Goal: Information Seeking & Learning: Learn about a topic

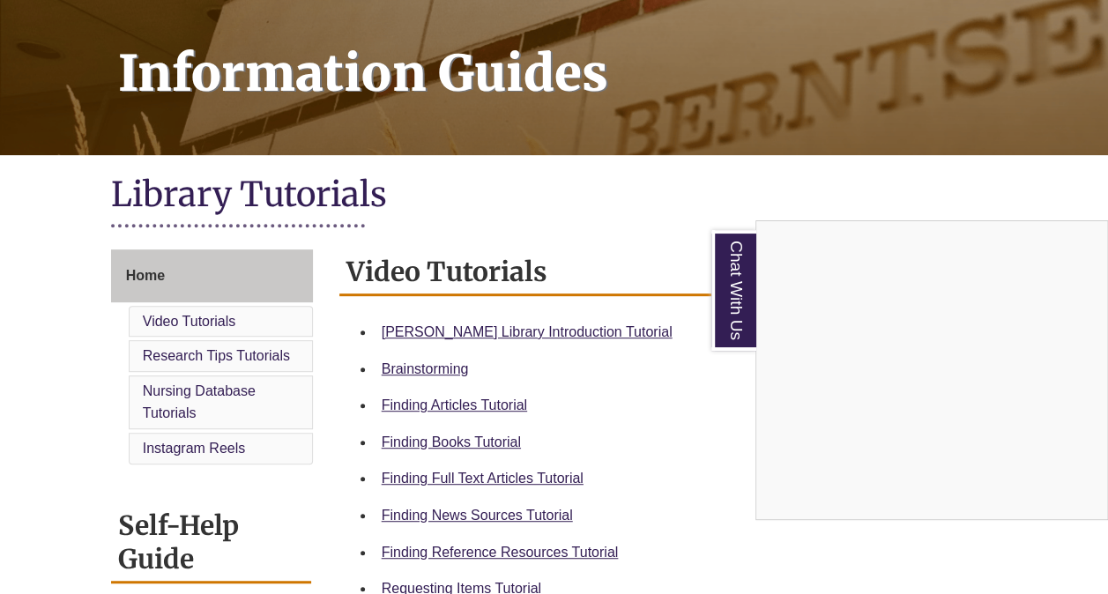
scroll to position [274, 0]
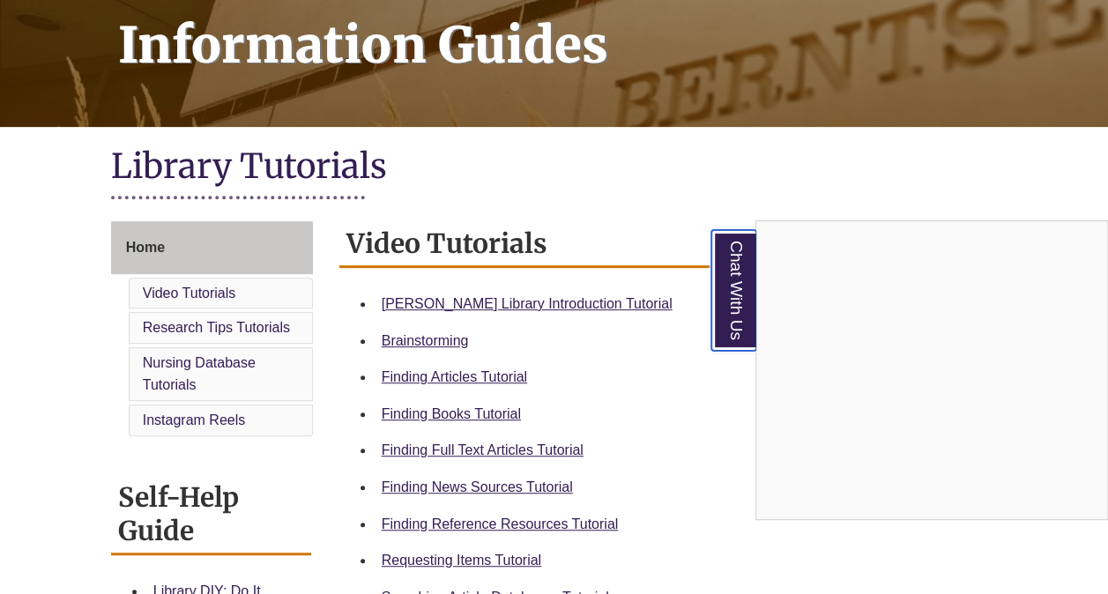
click at [734, 313] on link "Chat With Us" at bounding box center [733, 290] width 45 height 121
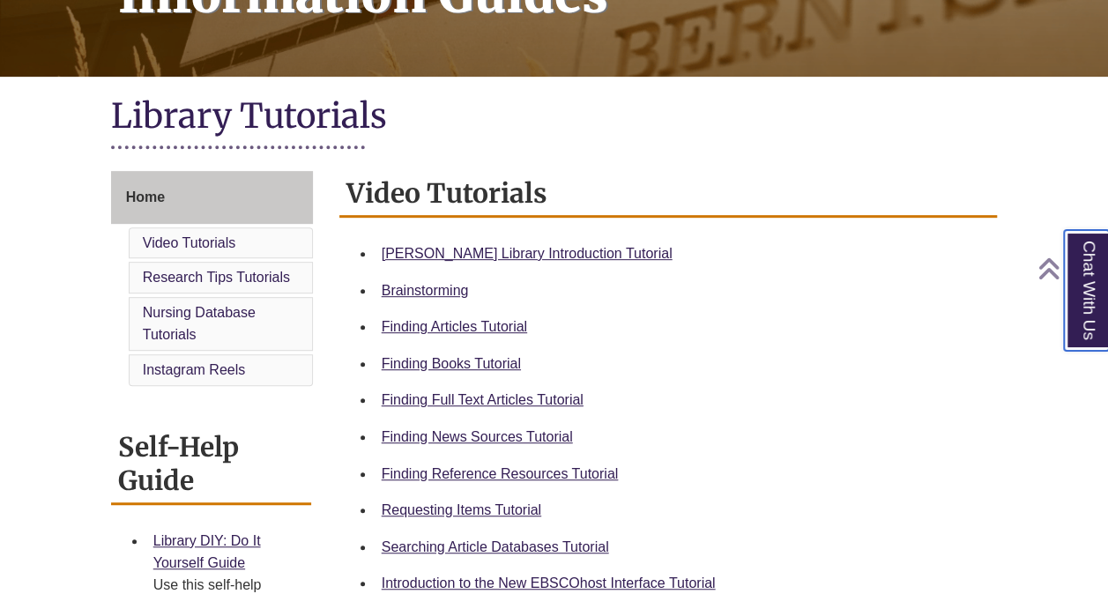
scroll to position [353, 0]
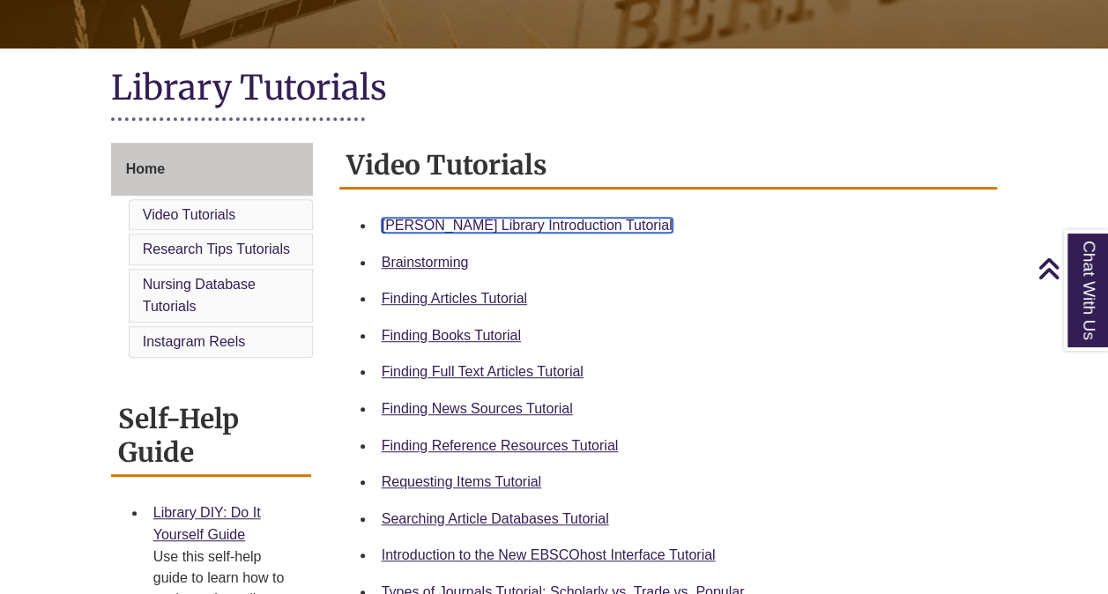
click at [502, 226] on link "[PERSON_NAME] Library Introduction Tutorial" at bounding box center [527, 225] width 291 height 15
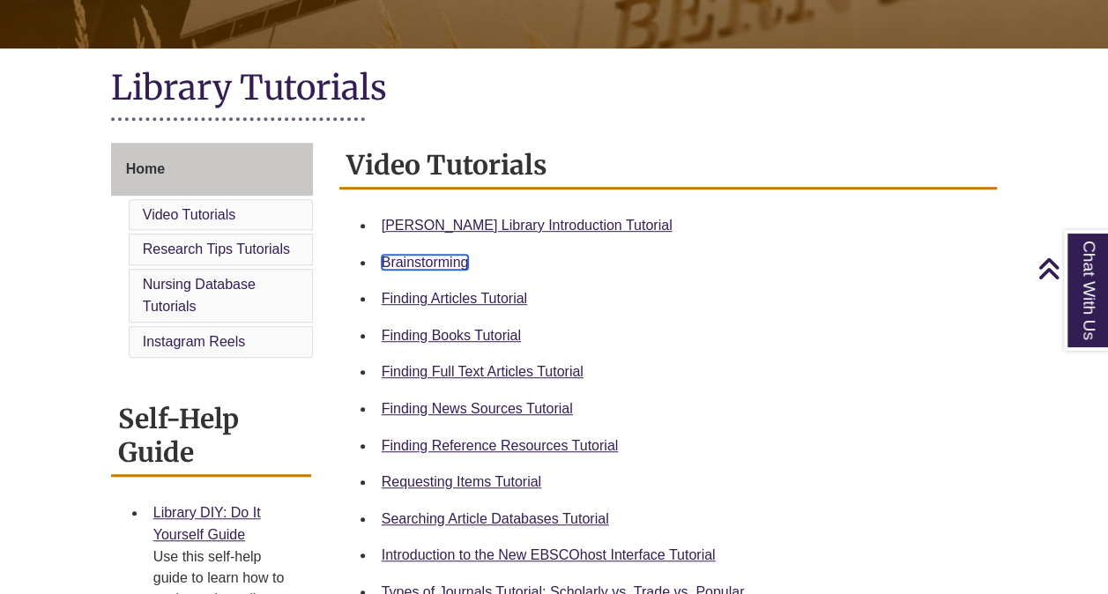
click at [447, 261] on link "Brainstorming" at bounding box center [425, 262] width 87 height 15
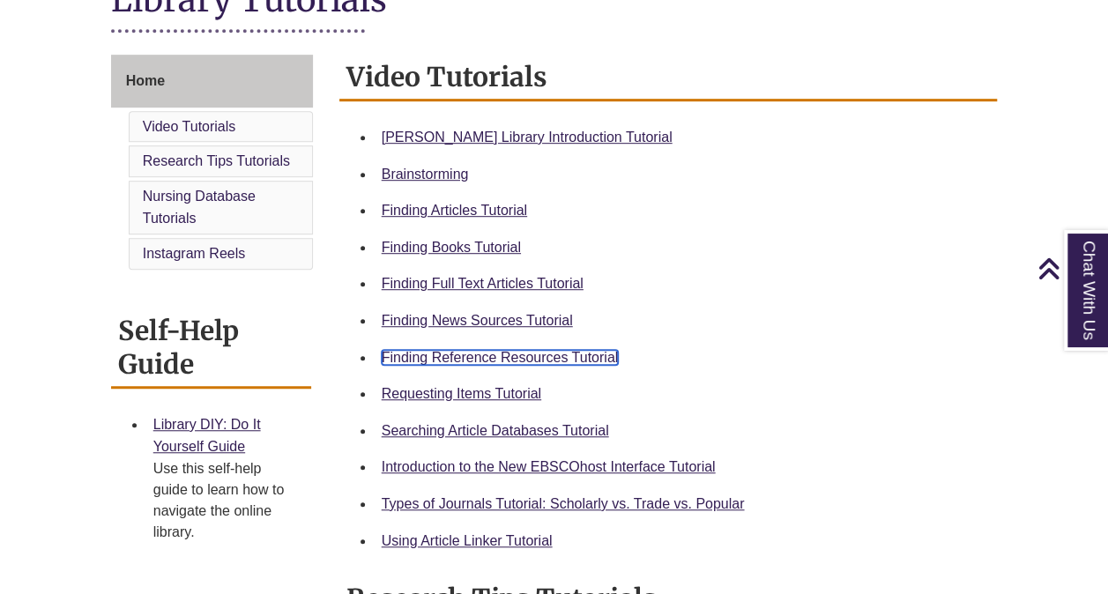
click at [504, 360] on link "Finding Reference Resources Tutorial" at bounding box center [500, 357] width 237 height 15
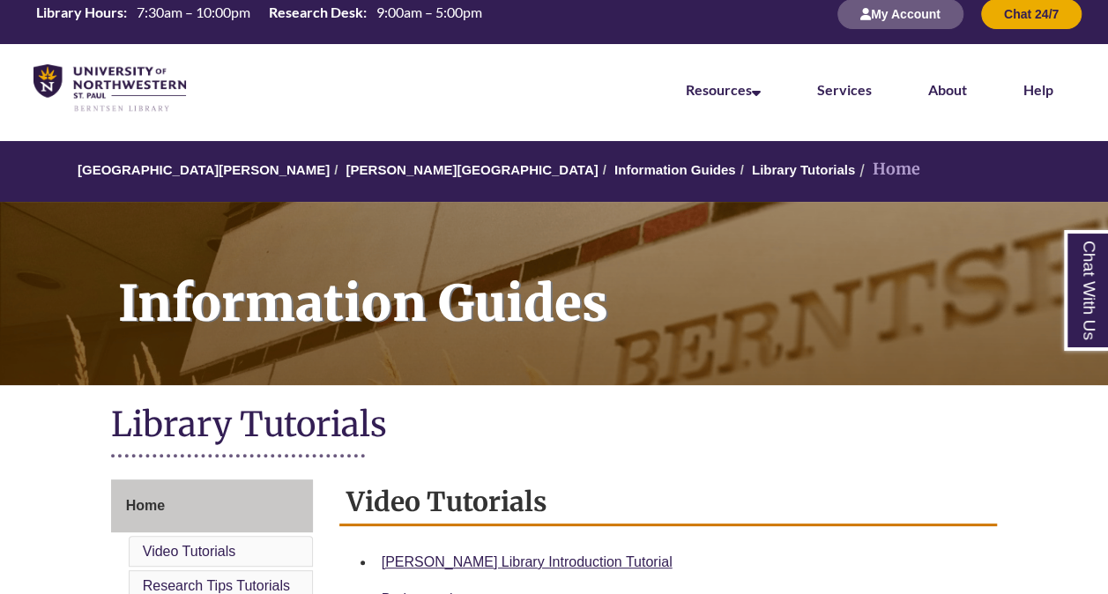
scroll to position [0, 0]
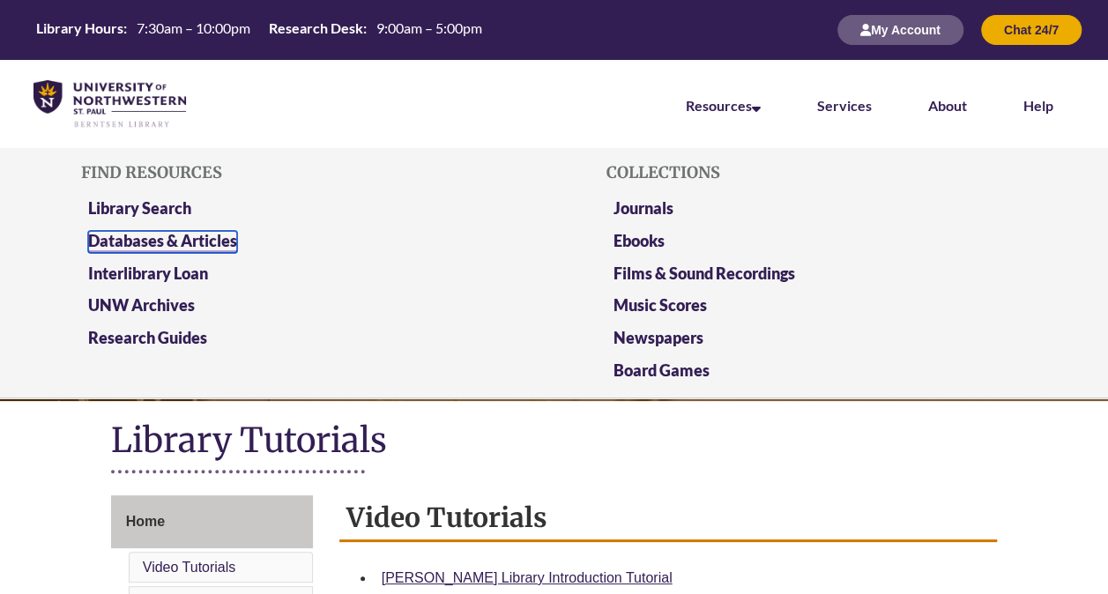
click at [150, 240] on link "Databases & Articles" at bounding box center [162, 242] width 149 height 22
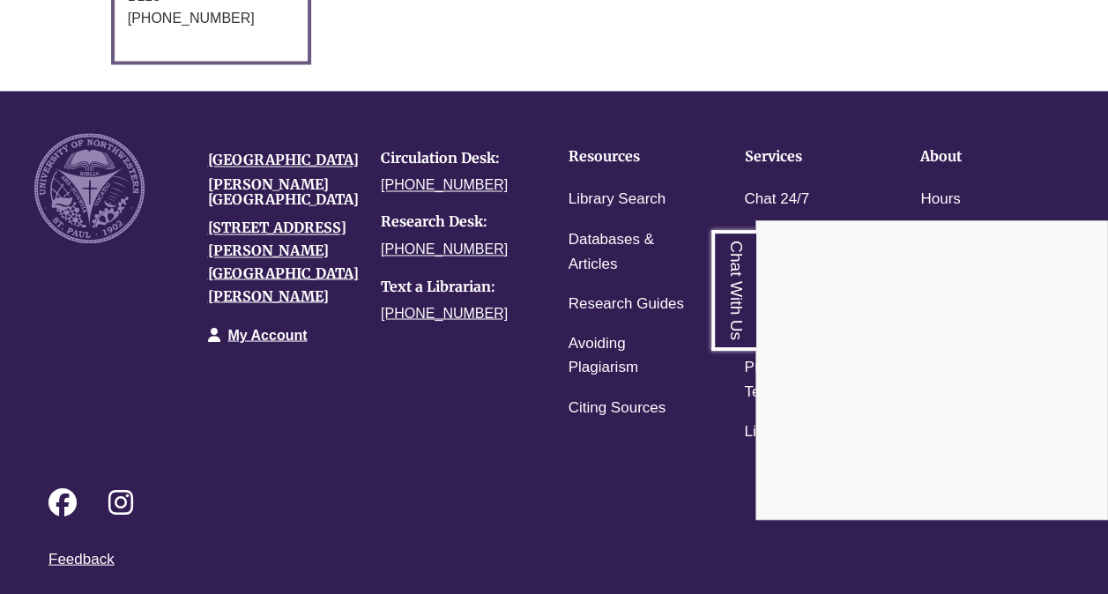
scroll to position [1415, 0]
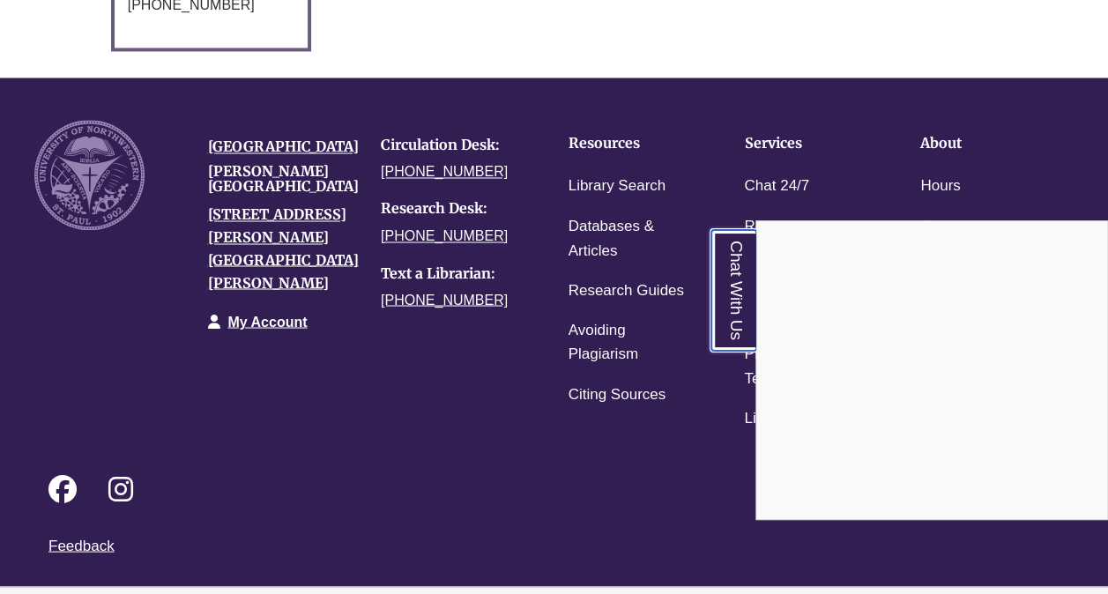
click at [739, 316] on link "Chat With Us" at bounding box center [733, 290] width 45 height 121
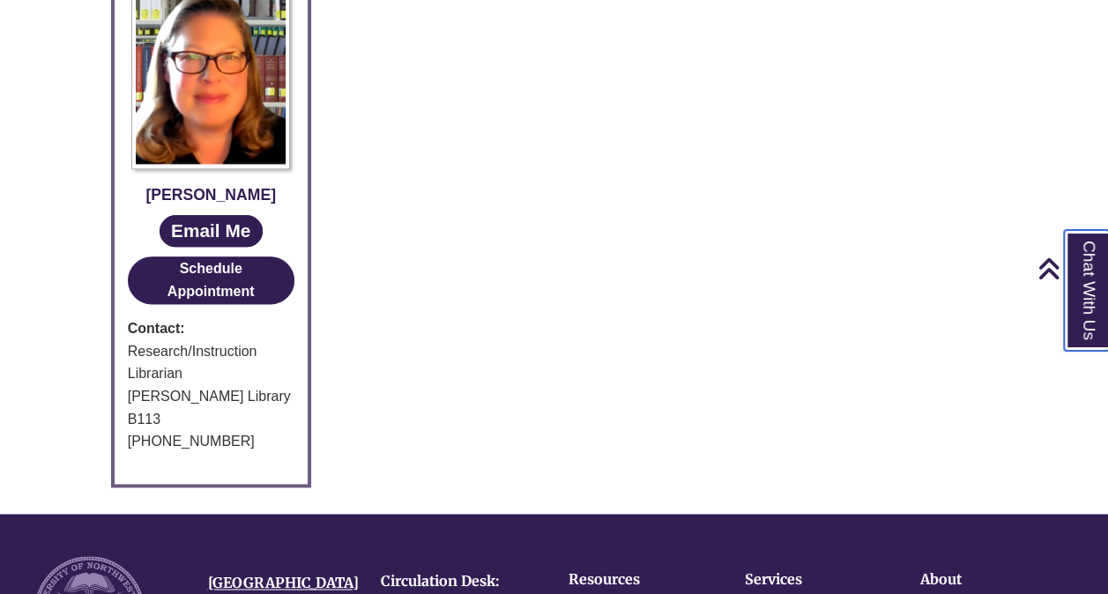
scroll to position [887, 0]
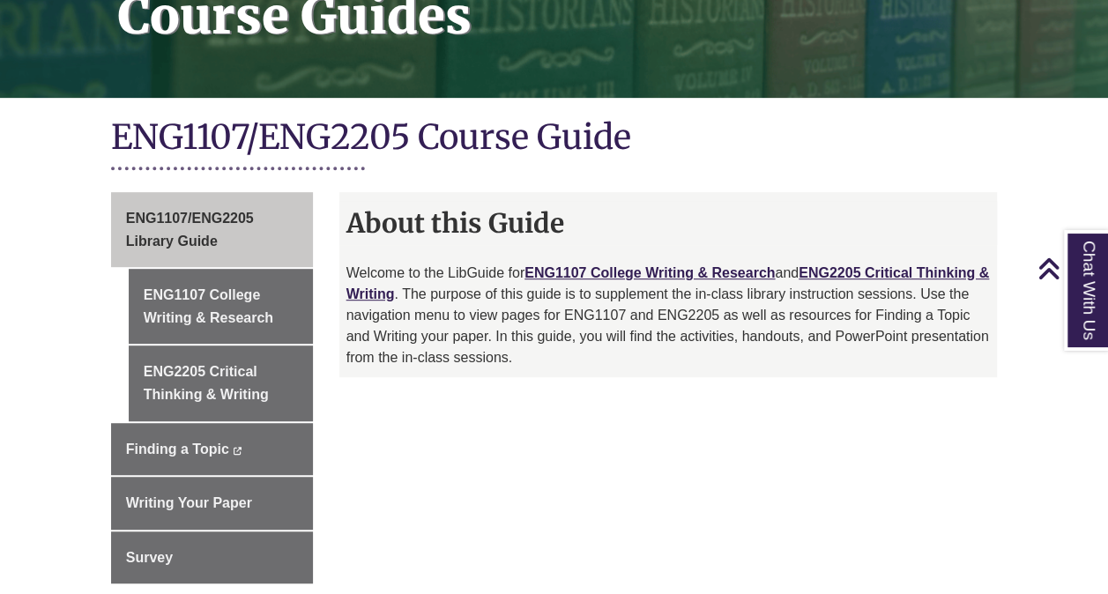
scroll to position [353, 0]
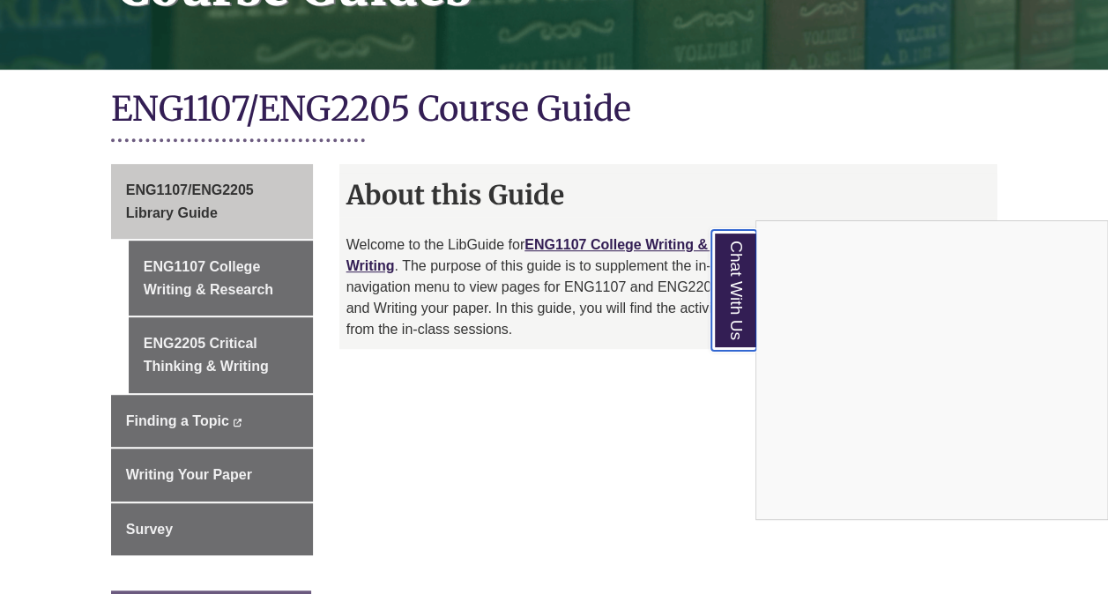
click at [713, 314] on link "Chat With Us" at bounding box center [733, 290] width 45 height 121
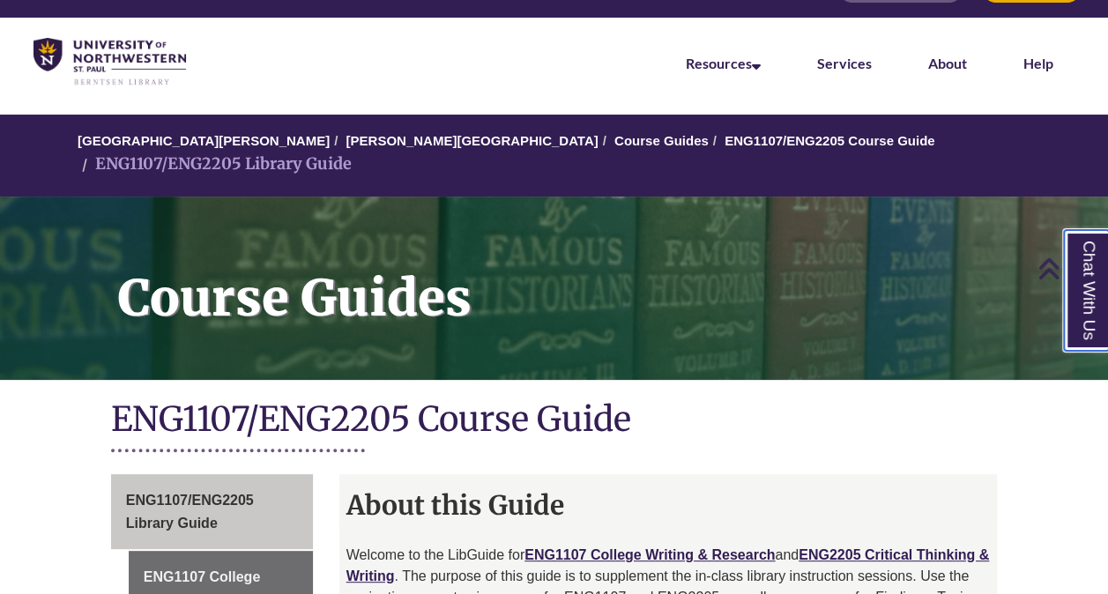
scroll to position [0, 0]
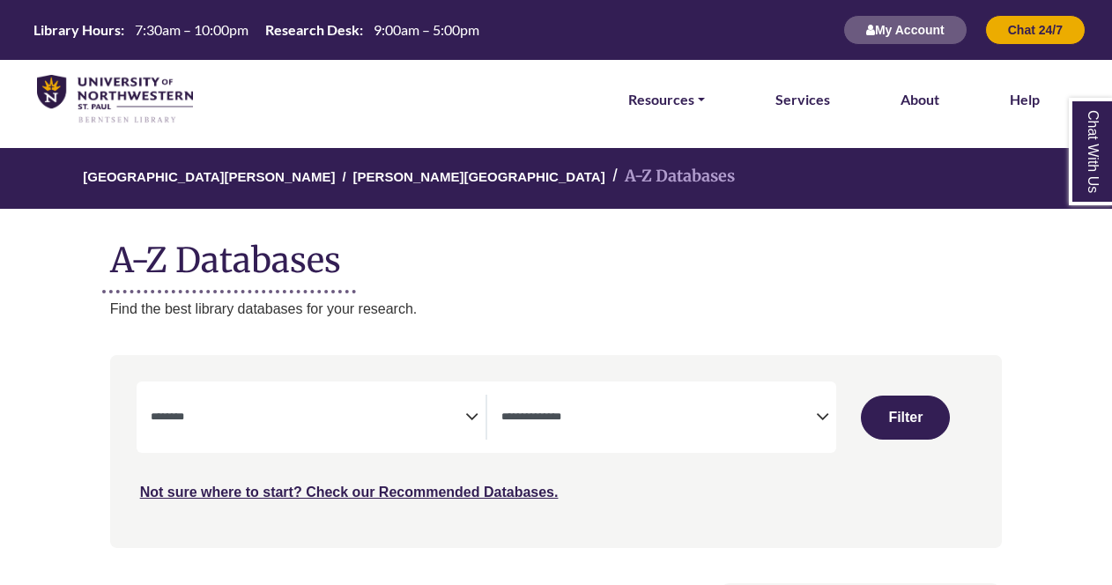
select select "Database Subject Filter"
click at [389, 435] on span "Search filters" at bounding box center [308, 417] width 315 height 45
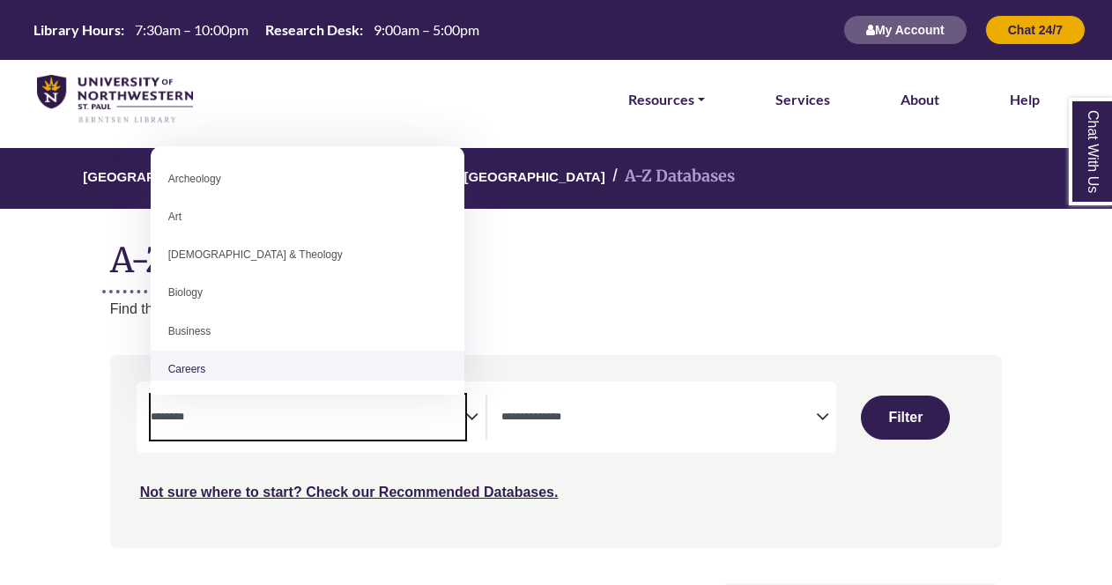
click at [615, 421] on textarea "Search" at bounding box center [658, 419] width 315 height 14
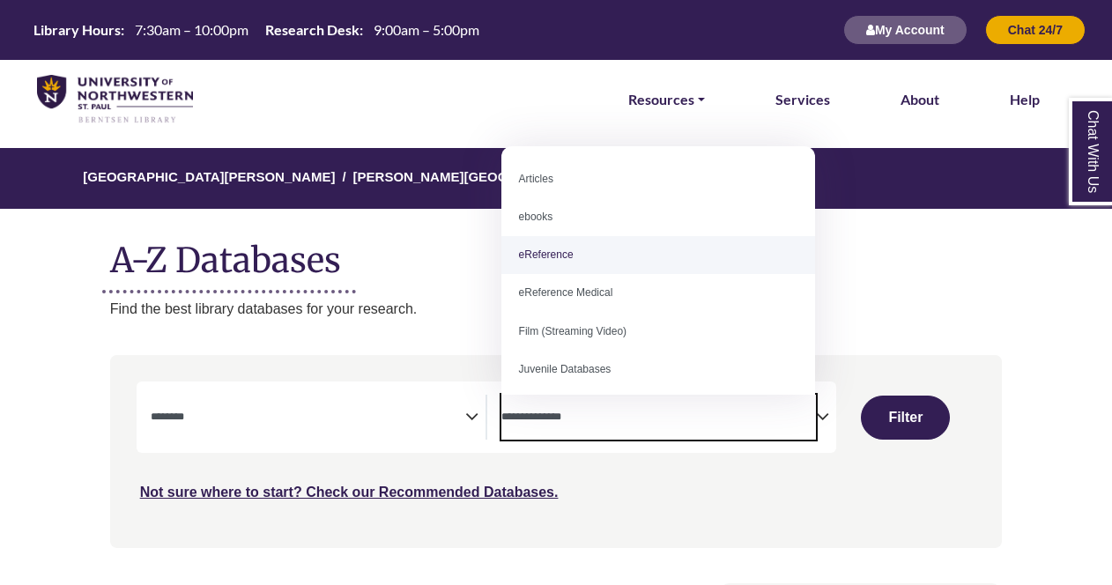
select select "*****"
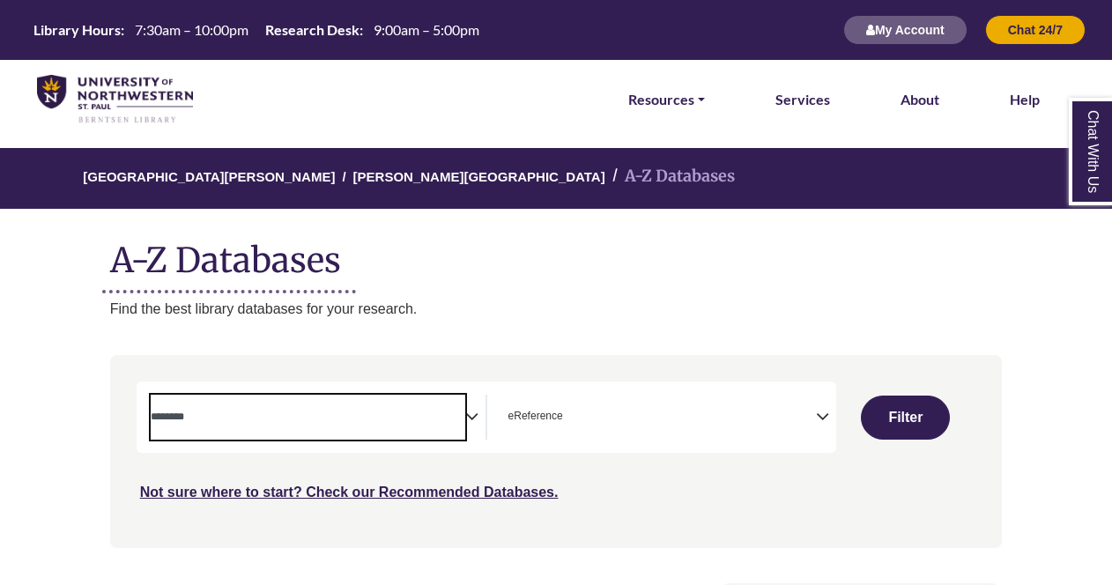
click at [409, 421] on textarea "Search" at bounding box center [308, 419] width 315 height 14
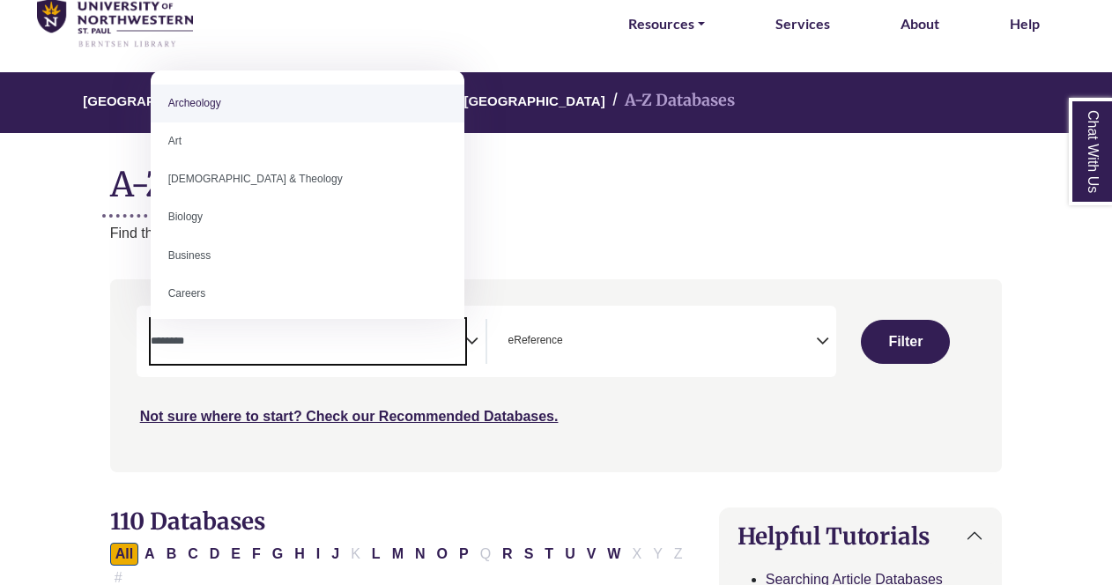
scroll to position [176, 0]
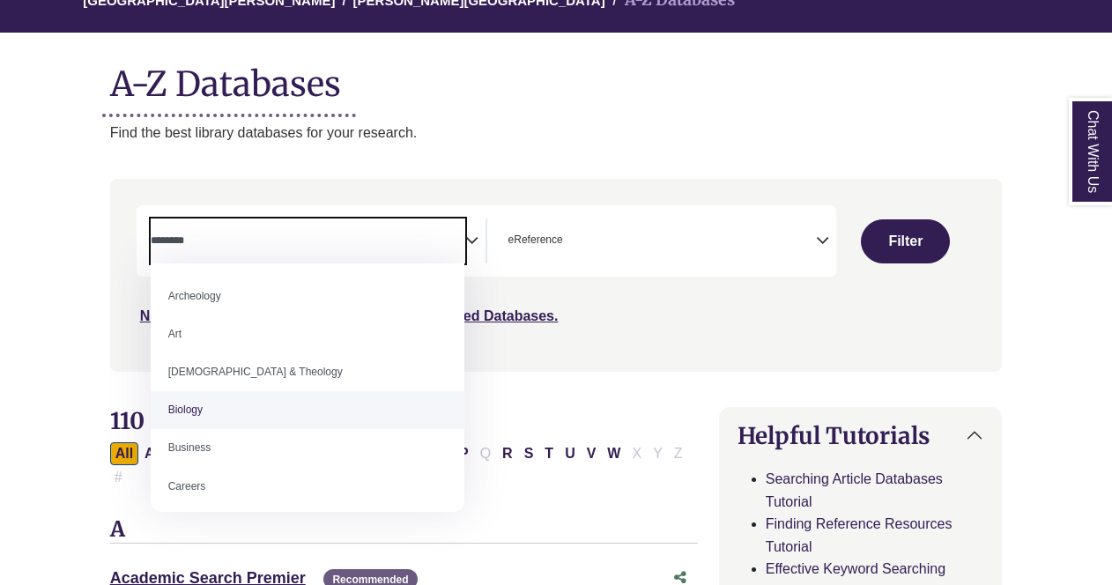
click at [609, 351] on div "Search filters" at bounding box center [557, 275] width 872 height 178
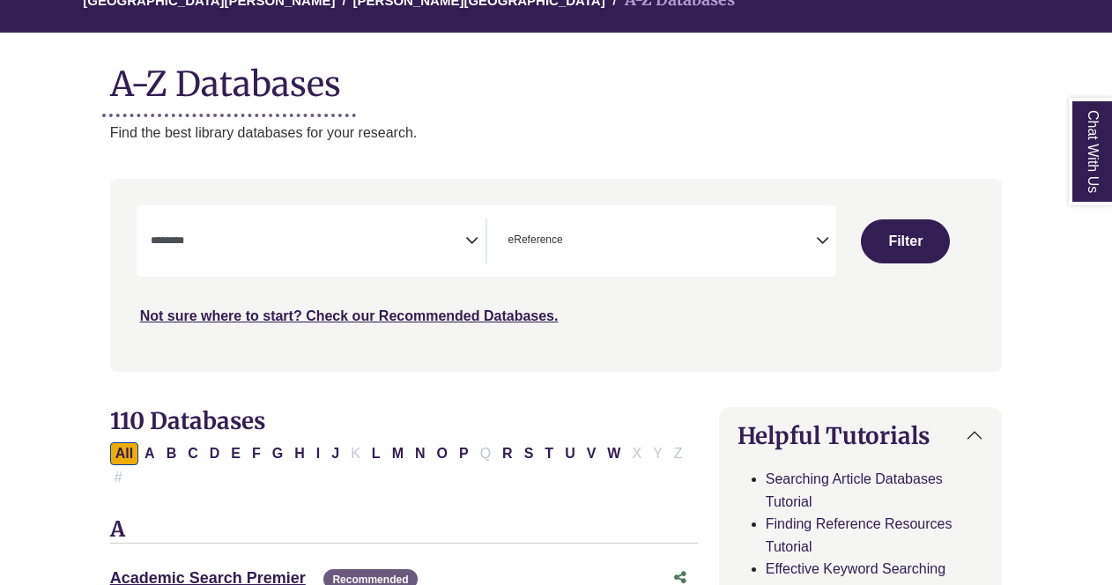
click at [474, 243] on icon "Search filters" at bounding box center [471, 238] width 13 height 26
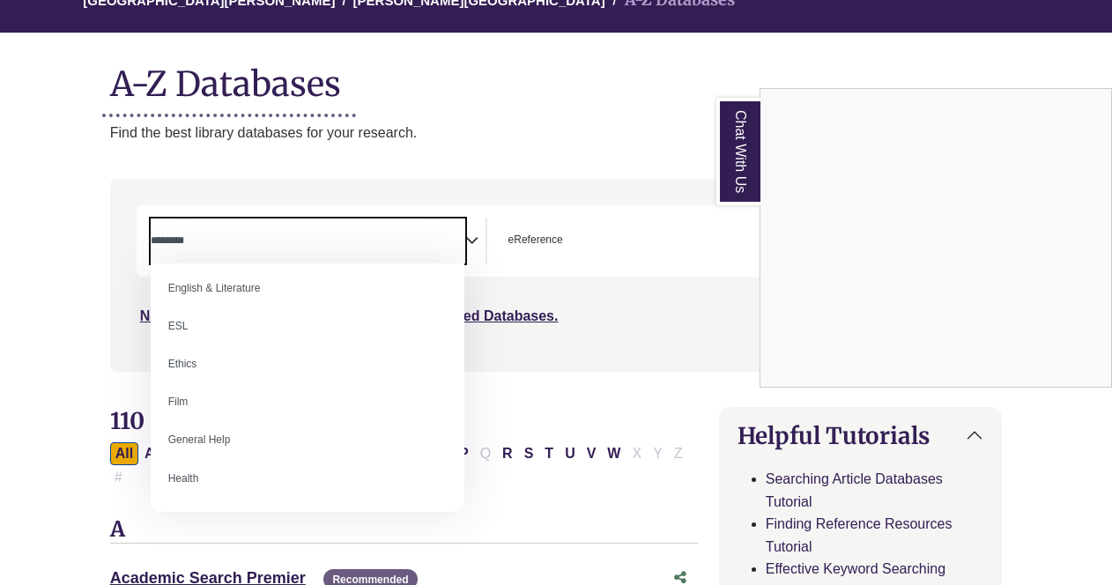
scroll to position [705, 0]
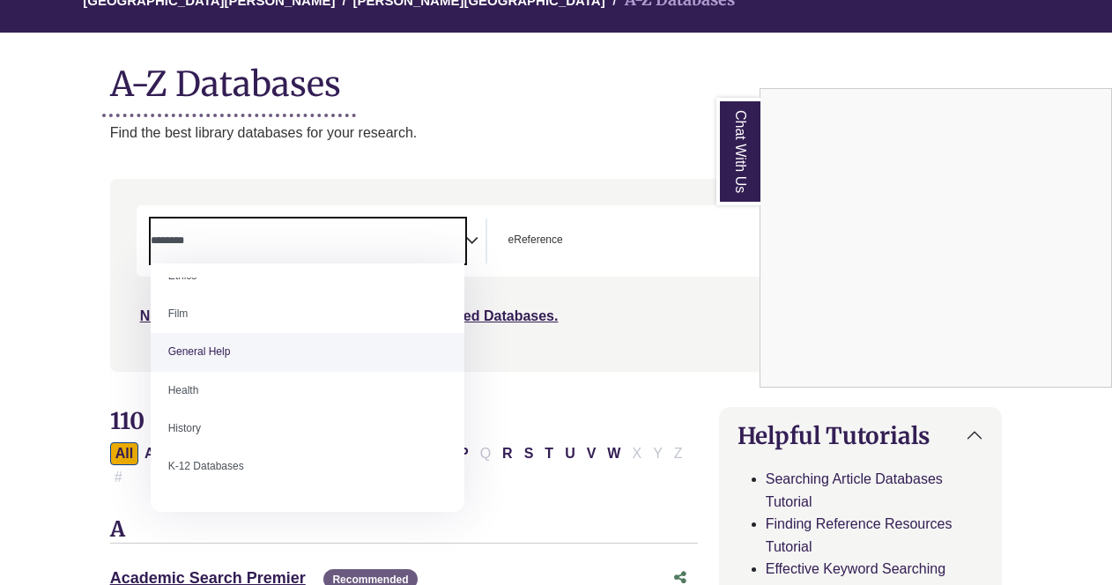
select select "*****"
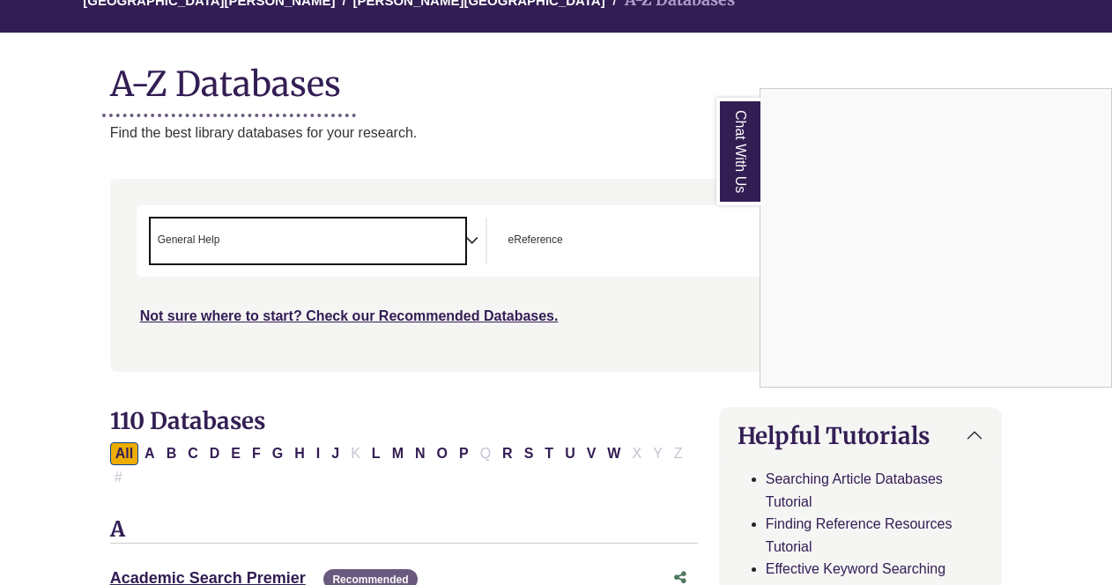
scroll to position [346, 0]
click at [746, 160] on link "Chat With Us" at bounding box center [739, 152] width 44 height 108
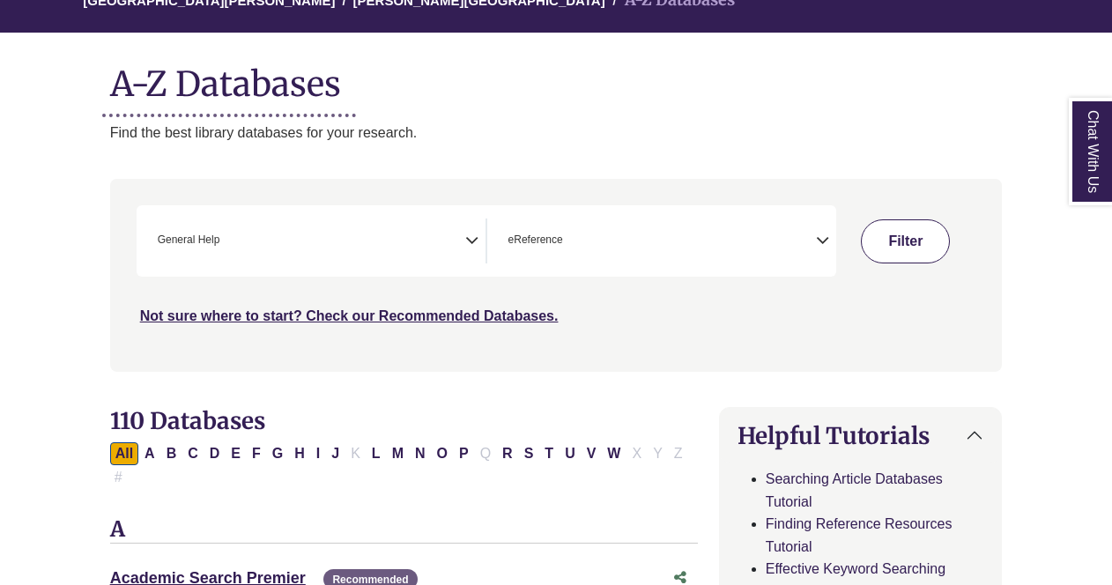
click at [887, 241] on button "Filter" at bounding box center [905, 241] width 89 height 44
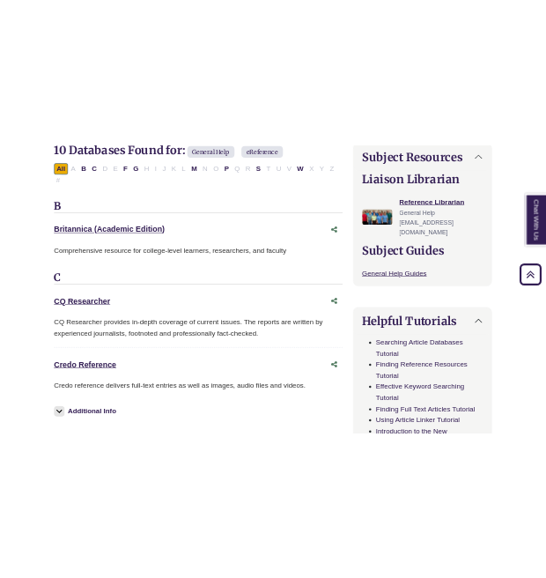
scroll to position [617, 0]
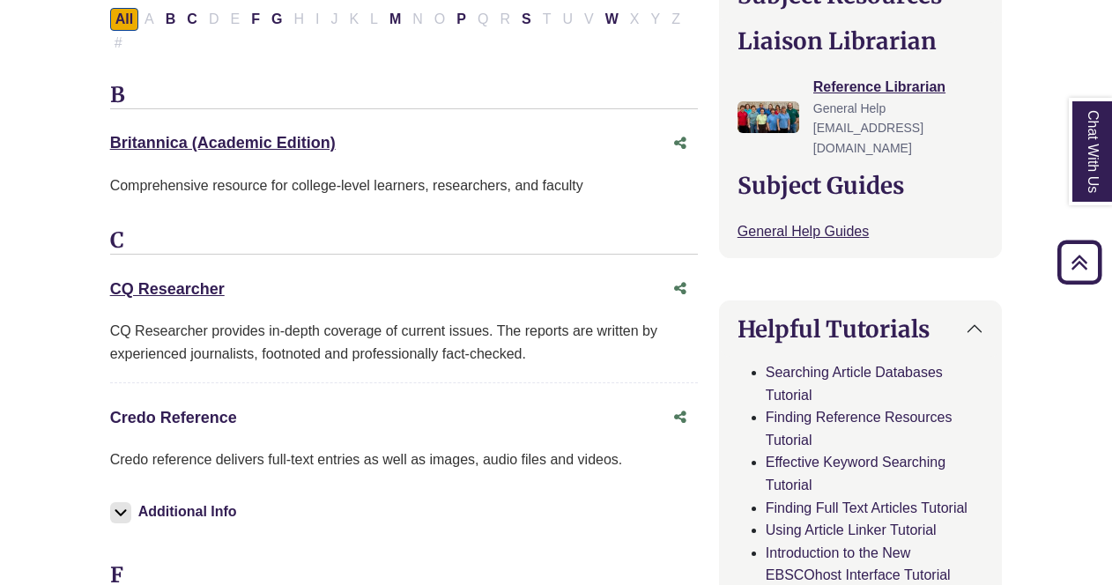
click at [153, 409] on link "Credo Reference This link opens in a new window" at bounding box center [173, 418] width 127 height 18
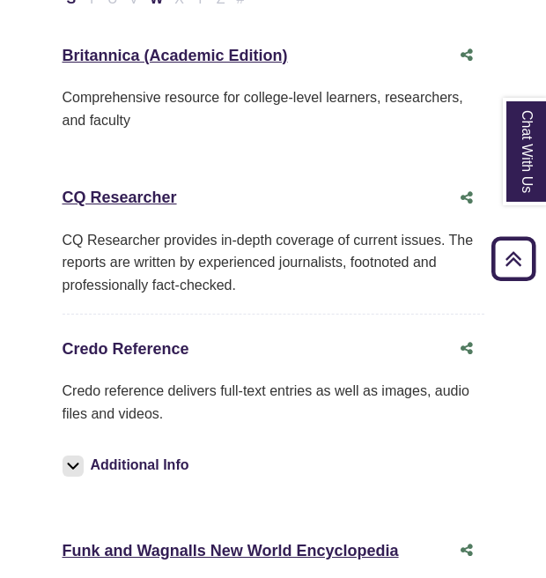
click at [152, 340] on link "Credo Reference This link opens in a new window" at bounding box center [126, 349] width 127 height 18
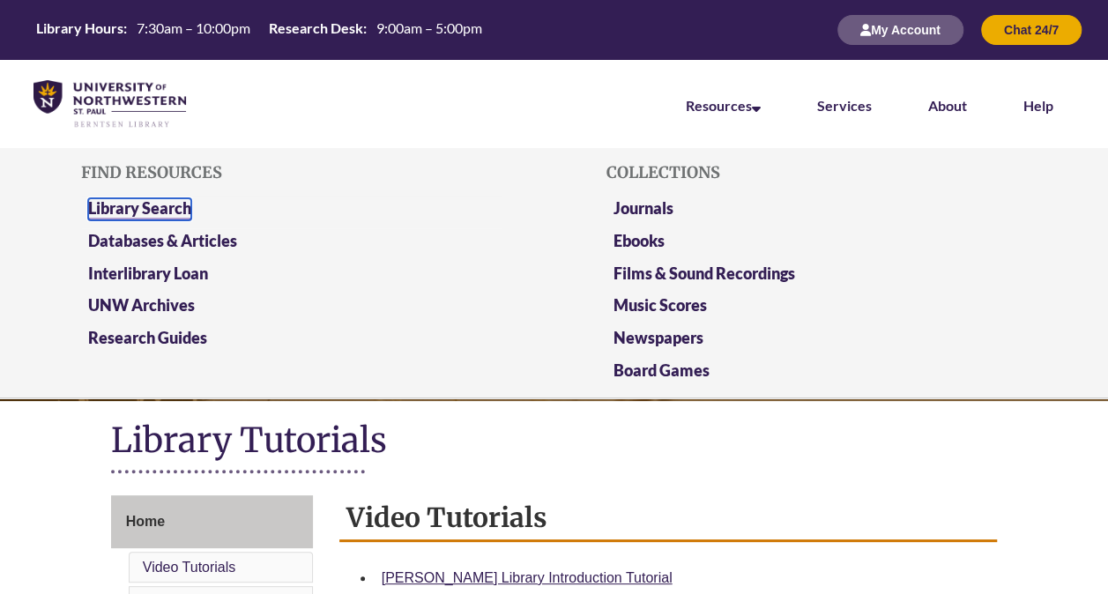
click at [158, 203] on link "Library Search" at bounding box center [139, 209] width 103 height 22
